Goal: Task Accomplishment & Management: Manage account settings

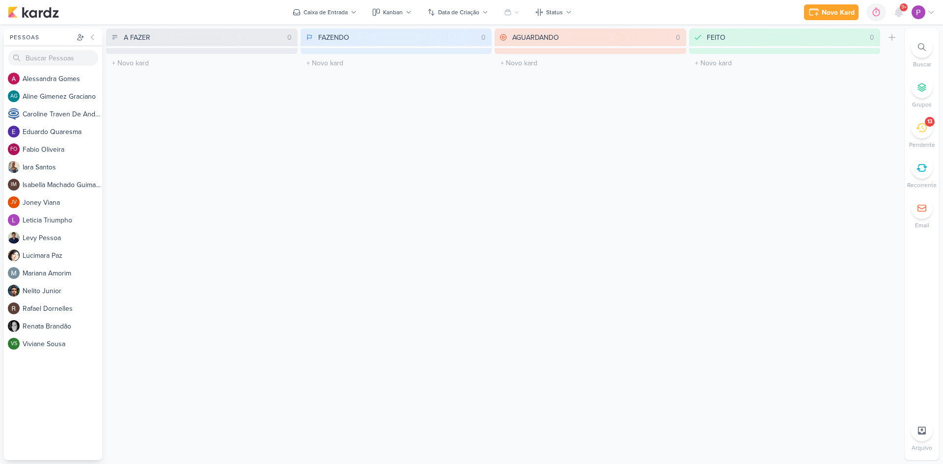
click at [916, 125] on icon at bounding box center [921, 127] width 11 height 11
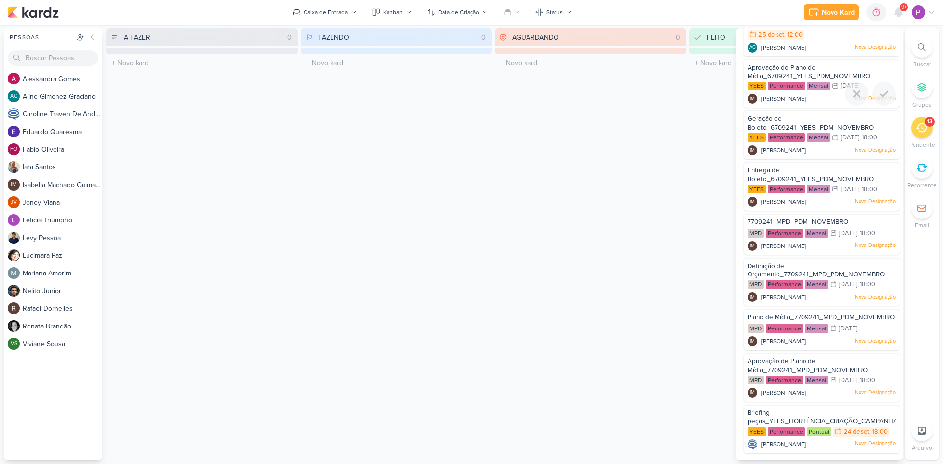
scroll to position [262, 0]
click at [772, 414] on div "Briefing peças_YEES_HORTÊNCIA_CRIAÇÃO_CAMPANHA_PMAX_OFFLINE" at bounding box center [821, 417] width 148 height 18
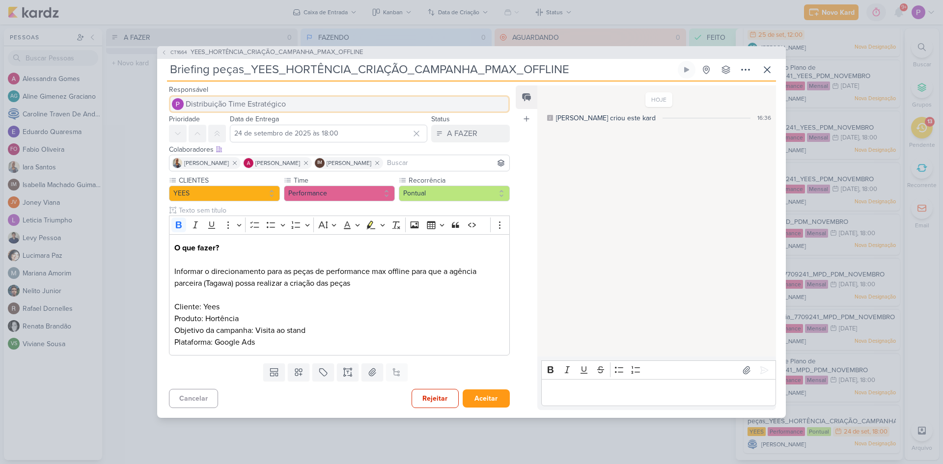
click at [242, 103] on span "Distribuição Time Estratégico" at bounding box center [236, 104] width 100 height 12
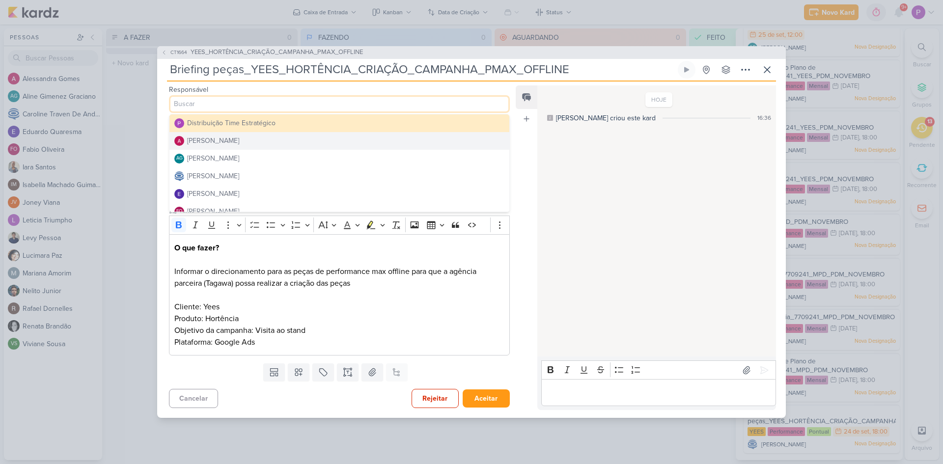
click at [228, 140] on div "[PERSON_NAME]" at bounding box center [213, 140] width 52 height 10
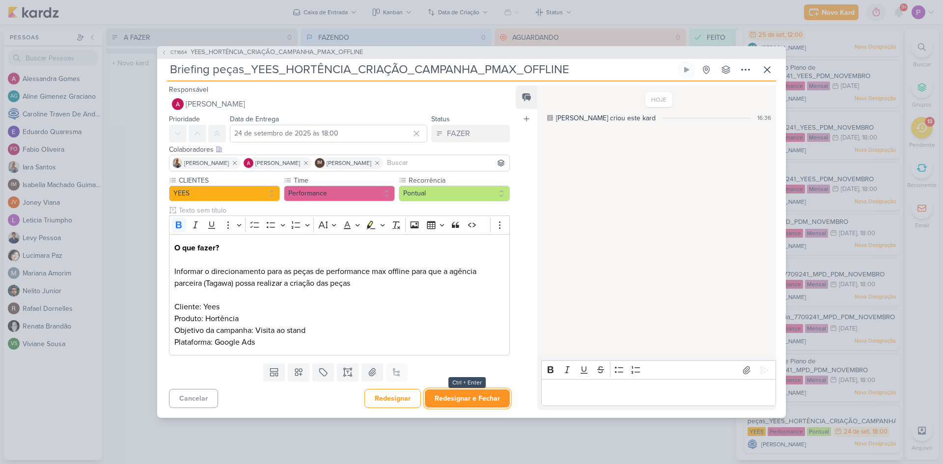
click at [456, 400] on button "Redesignar e Fechar" at bounding box center [467, 398] width 85 height 18
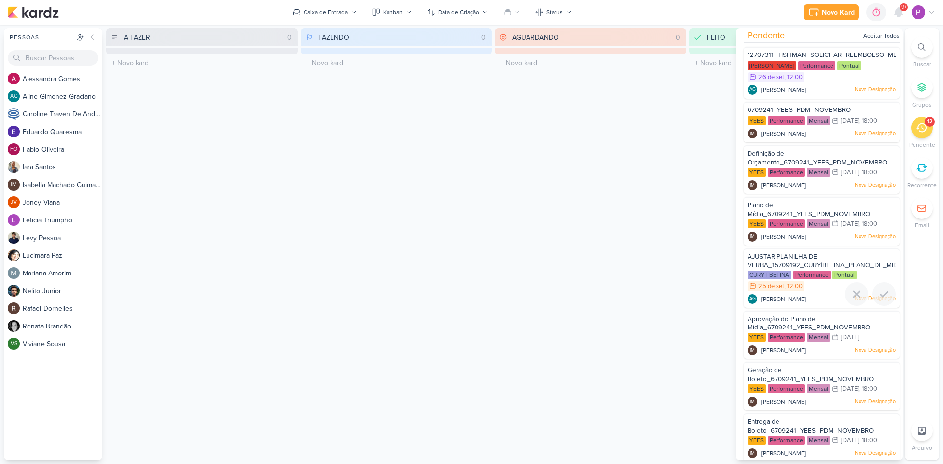
scroll to position [0, 0]
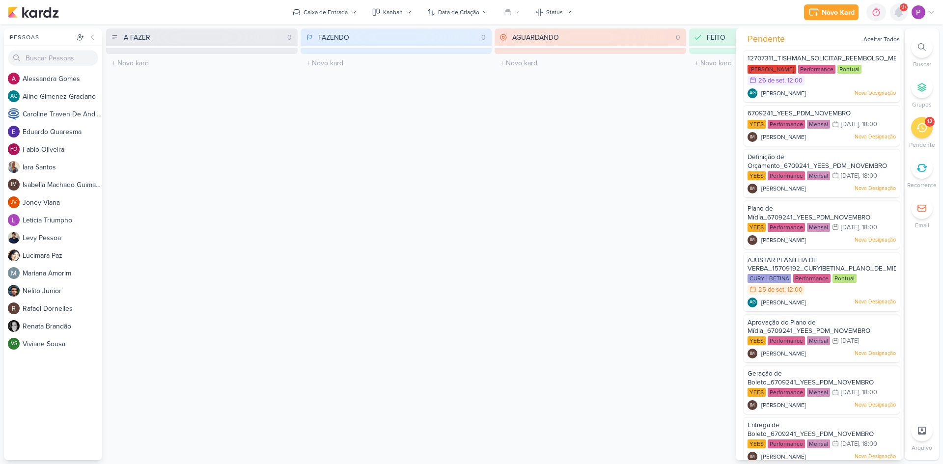
click at [901, 15] on icon at bounding box center [898, 12] width 8 height 9
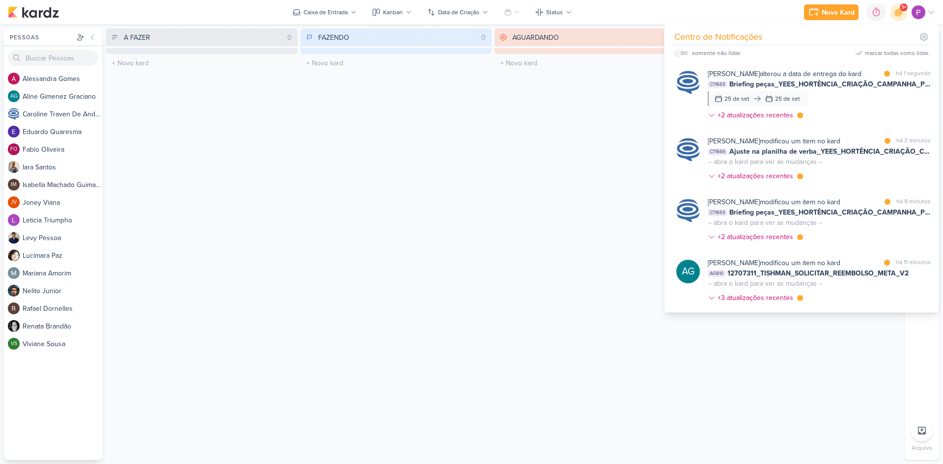
click at [611, 156] on div "AGUARDANDO 0 Mover Para Esquerda Mover Para Direita [GEOGRAPHIC_DATA] O título …" at bounding box center [589, 244] width 191 height 432
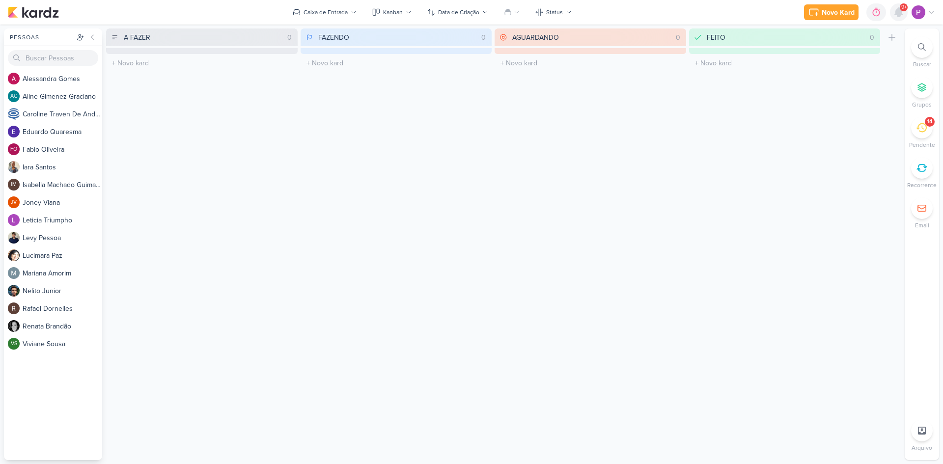
click at [897, 17] on icon at bounding box center [898, 12] width 8 height 9
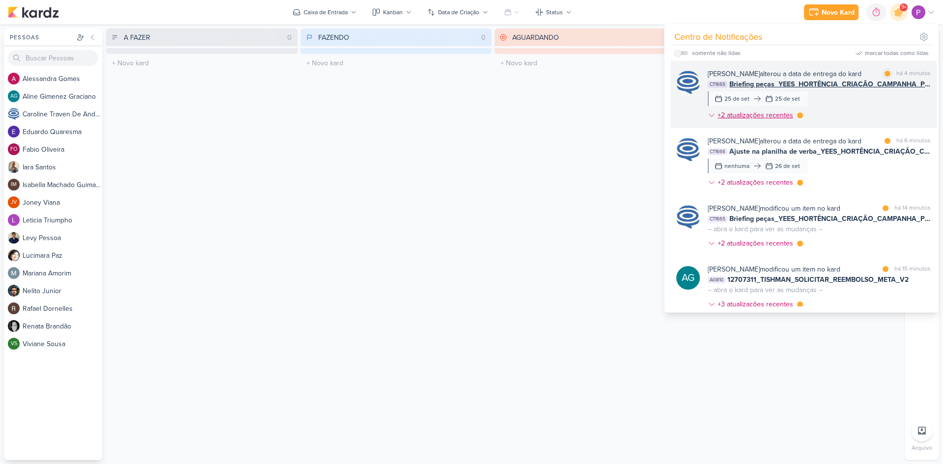
click at [709, 119] on icon at bounding box center [711, 115] width 8 height 8
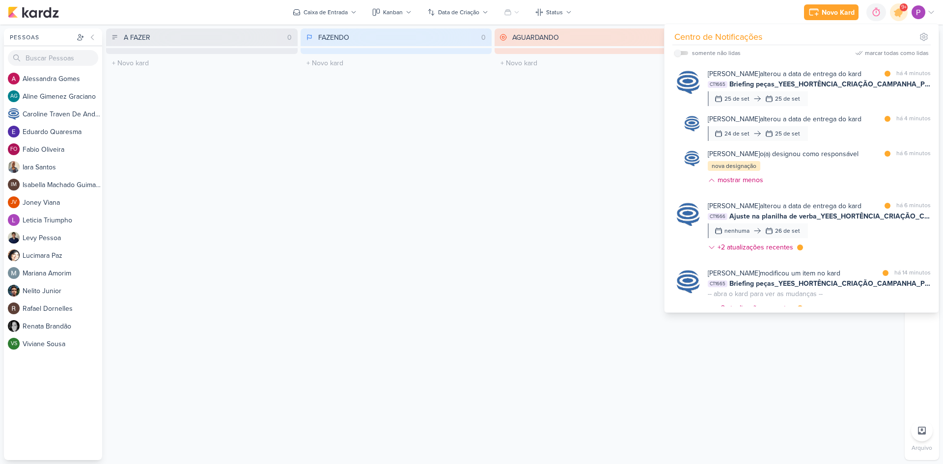
click at [514, 169] on div "AGUARDANDO 0 Mover Para Esquerda Mover Para Direita [GEOGRAPHIC_DATA] O título …" at bounding box center [589, 244] width 191 height 432
